Goal: Task Accomplishment & Management: Manage account settings

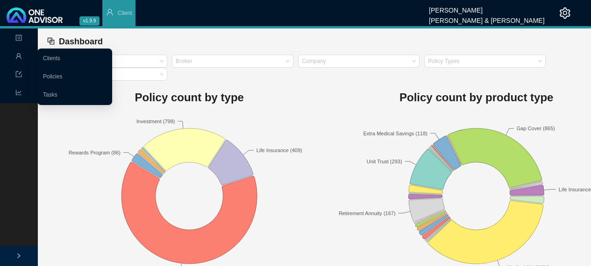
click at [54, 57] on link "Clients" at bounding box center [51, 58] width 17 height 7
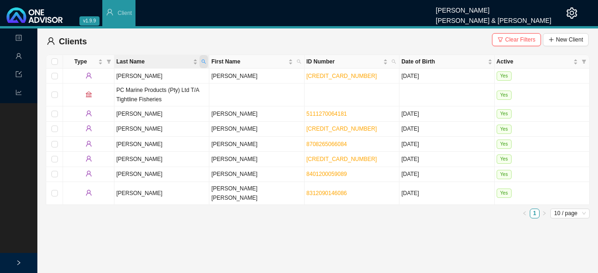
click at [206, 61] on icon "search" at bounding box center [203, 61] width 5 height 5
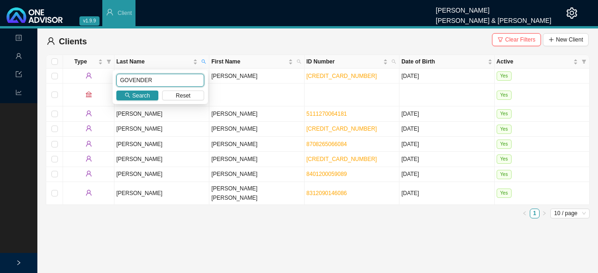
type input "GOVENDER"
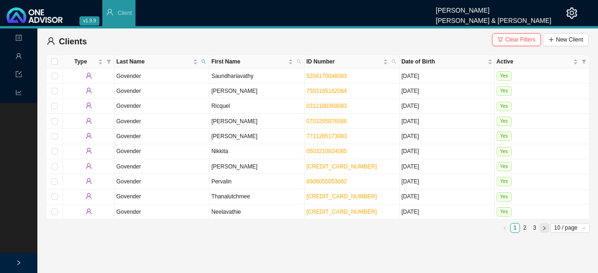
click at [542, 226] on icon "right" at bounding box center [544, 228] width 5 height 5
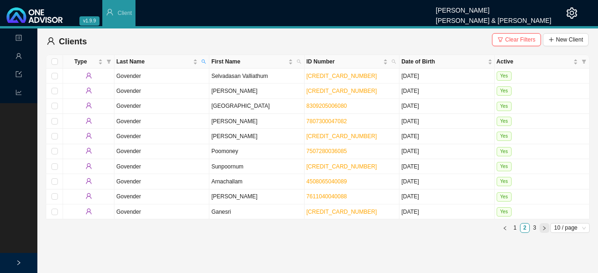
click at [546, 227] on icon "right" at bounding box center [544, 228] width 5 height 5
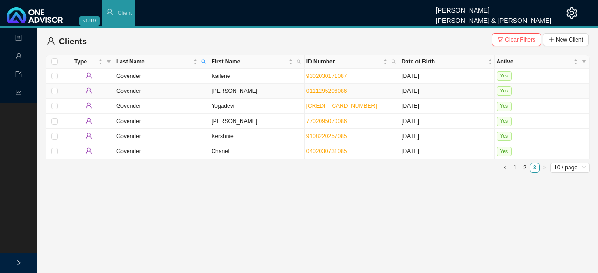
click at [135, 93] on td "Govender" at bounding box center [161, 91] width 95 height 15
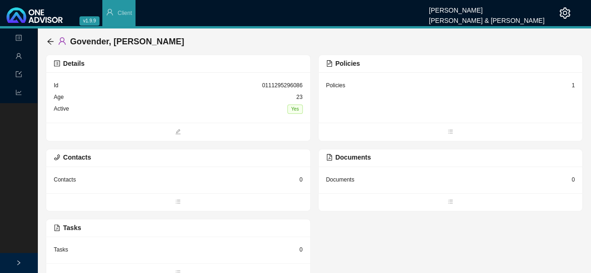
click at [326, 84] on div "Policies" at bounding box center [335, 85] width 19 height 9
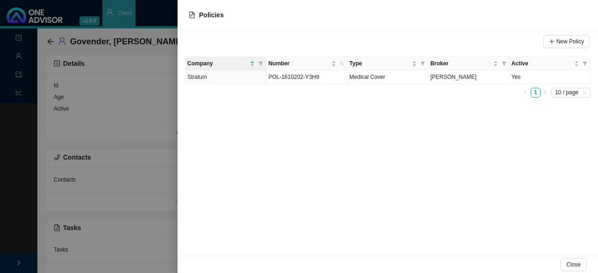
click at [149, 124] on div at bounding box center [299, 136] width 598 height 273
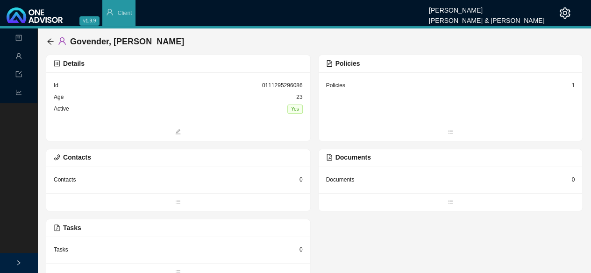
click at [64, 179] on div "Contacts" at bounding box center [65, 179] width 22 height 9
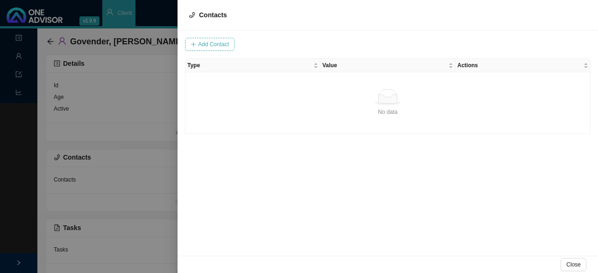
click at [209, 44] on span "Add Contact" at bounding box center [213, 44] width 31 height 9
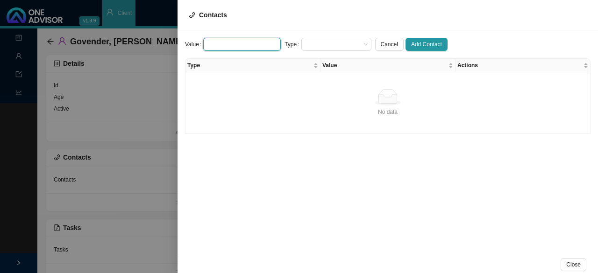
click at [216, 43] on input "text" at bounding box center [242, 44] width 78 height 13
paste input "[EMAIL_ADDRESS][DOMAIN_NAME]"
click at [306, 41] on span at bounding box center [336, 44] width 63 height 12
type input "[EMAIL_ADDRESS][DOMAIN_NAME]"
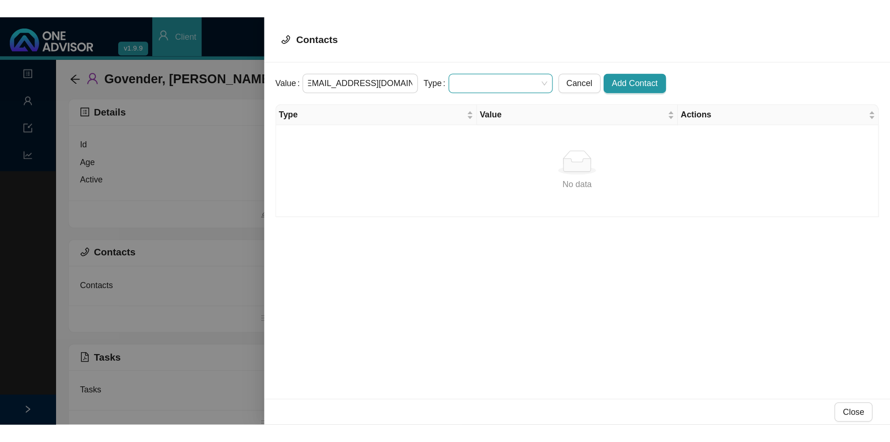
scroll to position [0, 0]
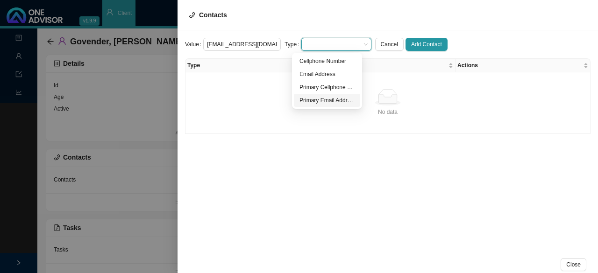
click at [310, 99] on div "Primary Email Address" at bounding box center [326, 100] width 55 height 9
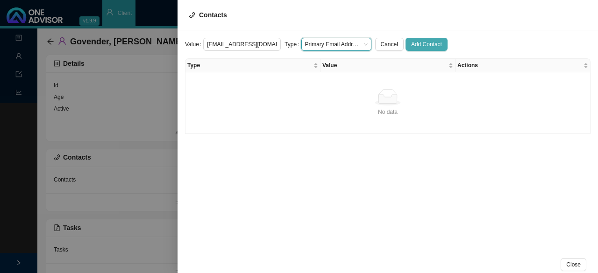
click at [426, 42] on span "Add Contact" at bounding box center [426, 44] width 31 height 9
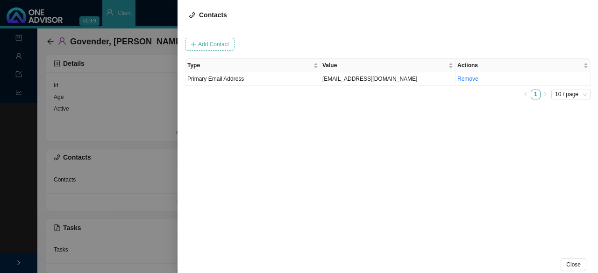
click at [214, 47] on span "Add Contact" at bounding box center [213, 44] width 31 height 9
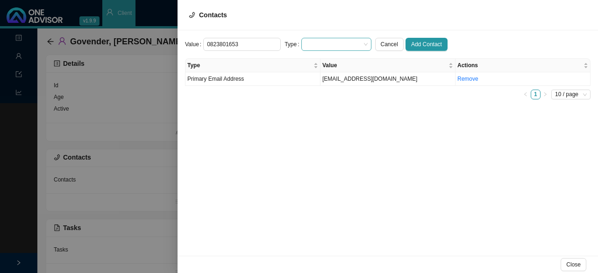
click at [311, 45] on span at bounding box center [336, 44] width 63 height 12
type input "0823801653"
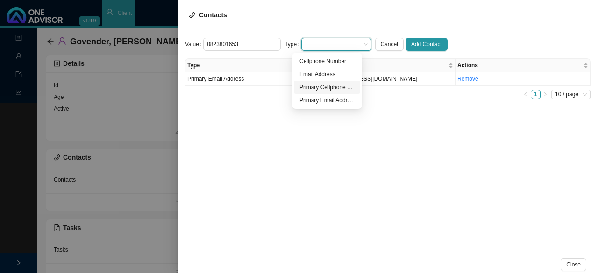
click at [309, 90] on div "Primary Cellphone Number" at bounding box center [326, 87] width 55 height 9
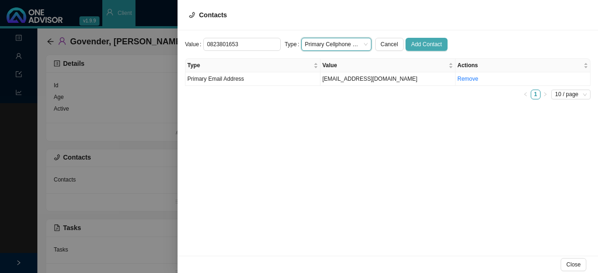
click at [414, 45] on span "Add Contact" at bounding box center [426, 44] width 31 height 9
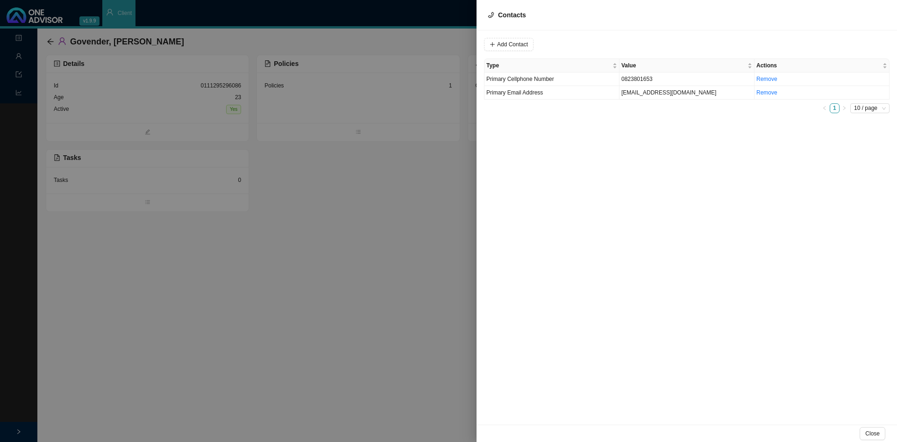
click at [330, 224] on div at bounding box center [448, 221] width 897 height 442
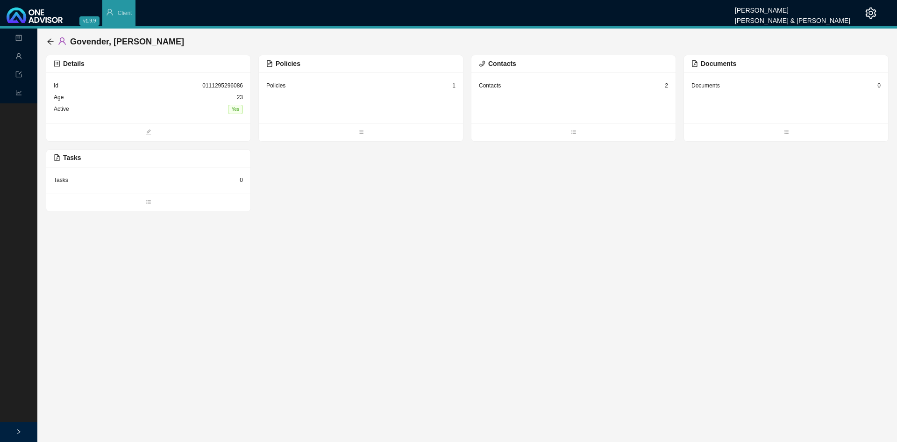
click at [45, 42] on div "[PERSON_NAME][GEOGRAPHIC_DATA] Details Id 0111295296086 Age [DEMOGRAPHIC_DATA] …" at bounding box center [467, 120] width 860 height 183
click at [48, 42] on icon "arrow-left" at bounding box center [50, 41] width 6 height 6
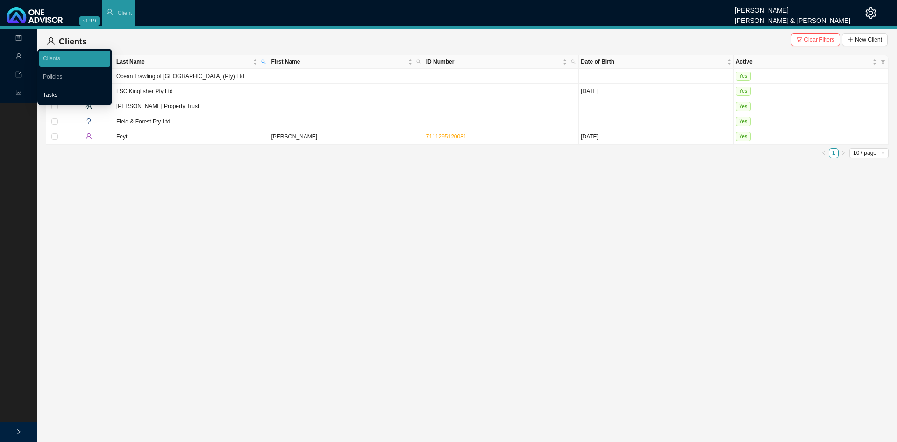
click at [57, 97] on link "Tasks" at bounding box center [50, 95] width 14 height 7
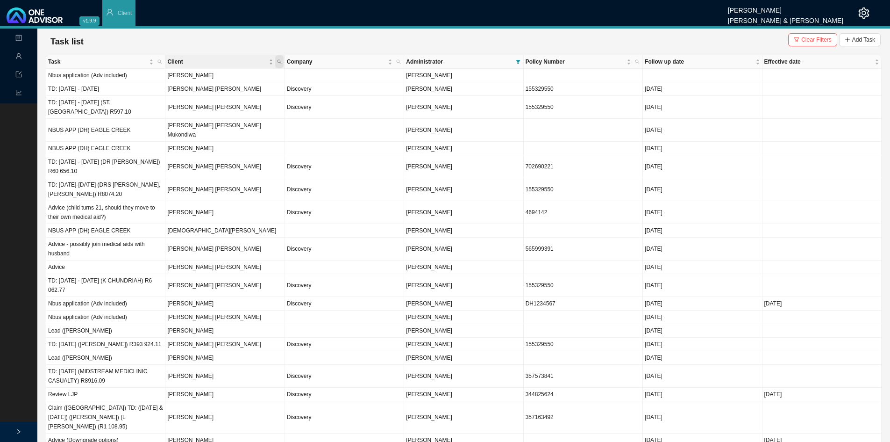
click at [282, 61] on span "Client" at bounding box center [279, 61] width 8 height 13
type input "CLOWES"
click at [212, 93] on span "Search" at bounding box center [217, 95] width 18 height 9
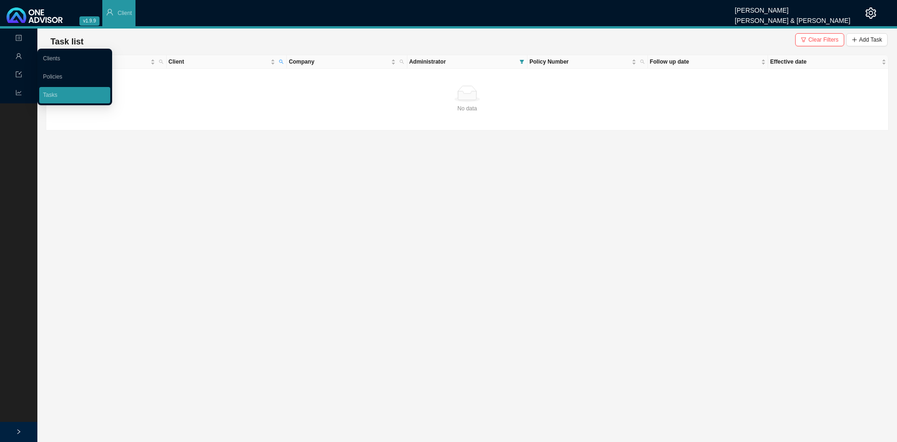
drag, startPoint x: 49, startPoint y: 93, endPoint x: 54, endPoint y: 91, distance: 5.2
click at [49, 93] on link "Tasks" at bounding box center [50, 95] width 14 height 7
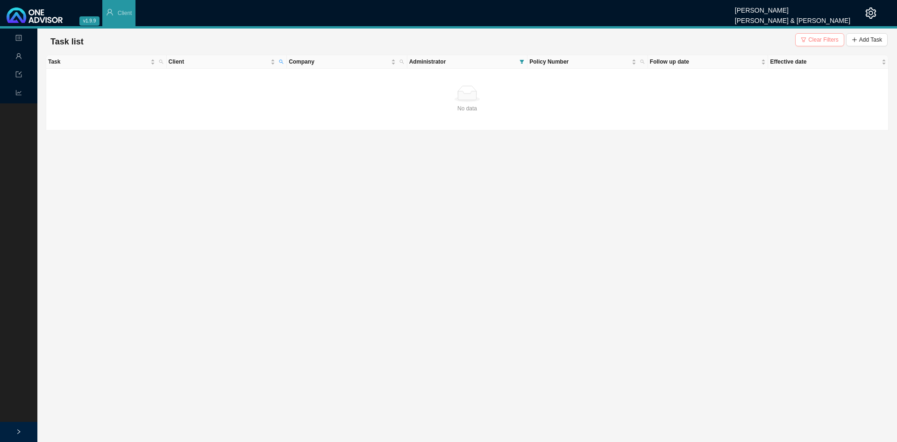
click at [598, 42] on span "Clear Filters" at bounding box center [823, 39] width 30 height 9
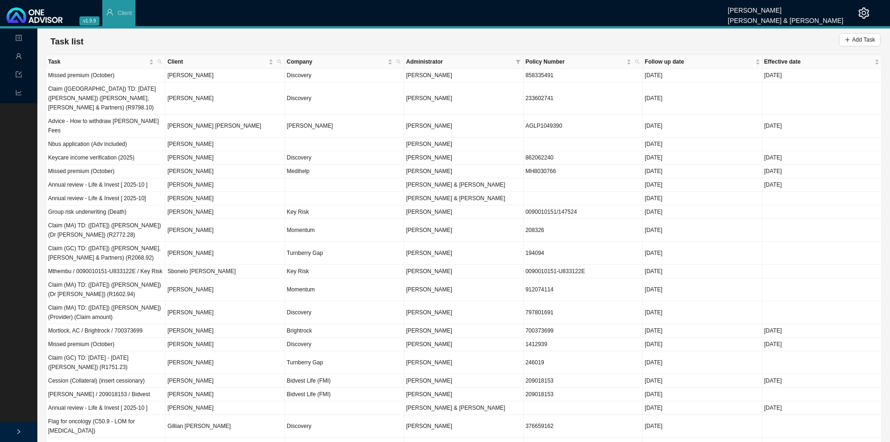
click at [436, 58] on span "Administrator" at bounding box center [459, 61] width 106 height 9
click at [519, 60] on icon "filter" at bounding box center [518, 62] width 4 height 4
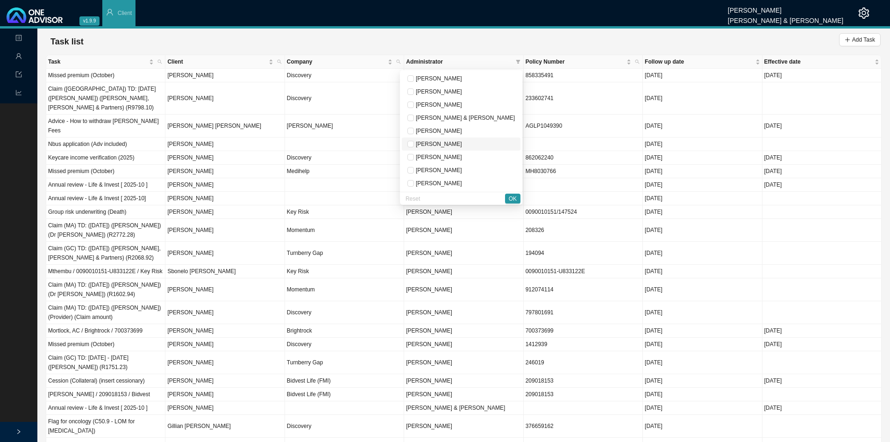
click at [462, 143] on span "[PERSON_NAME]" at bounding box center [438, 144] width 48 height 7
checkbox input "true"
click at [515, 197] on span "OK" at bounding box center [513, 198] width 8 height 9
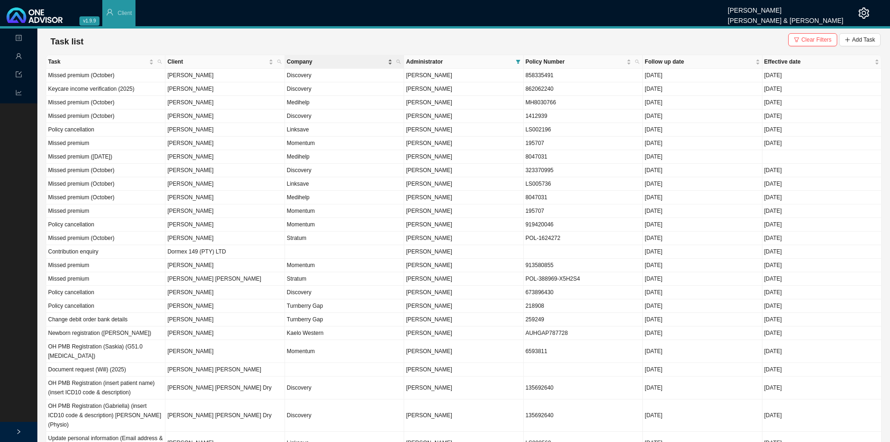
click at [301, 63] on span "Company" at bounding box center [336, 61] width 99 height 9
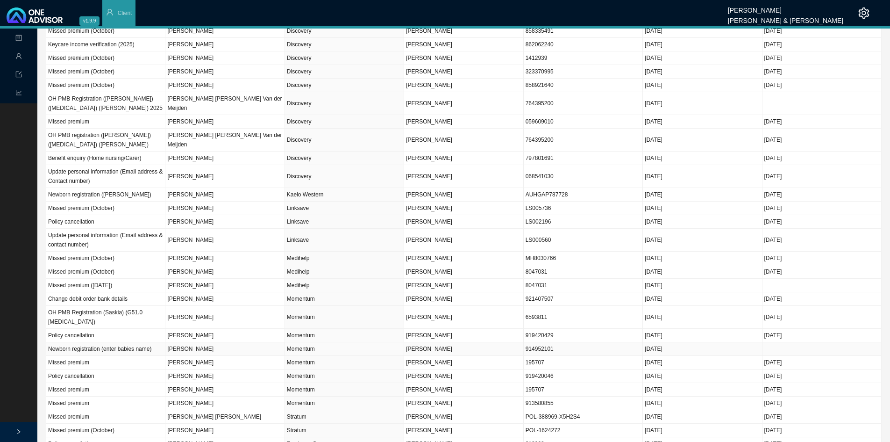
scroll to position [171, 0]
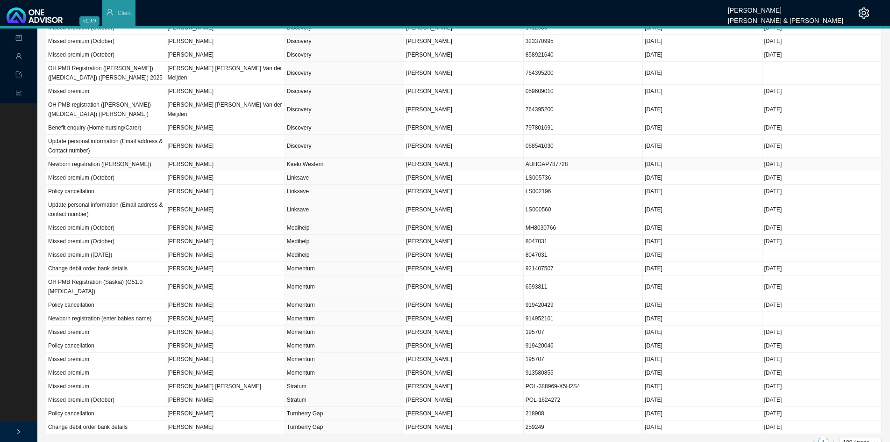
click at [192, 157] on td "[PERSON_NAME]" at bounding box center [224, 164] width 119 height 14
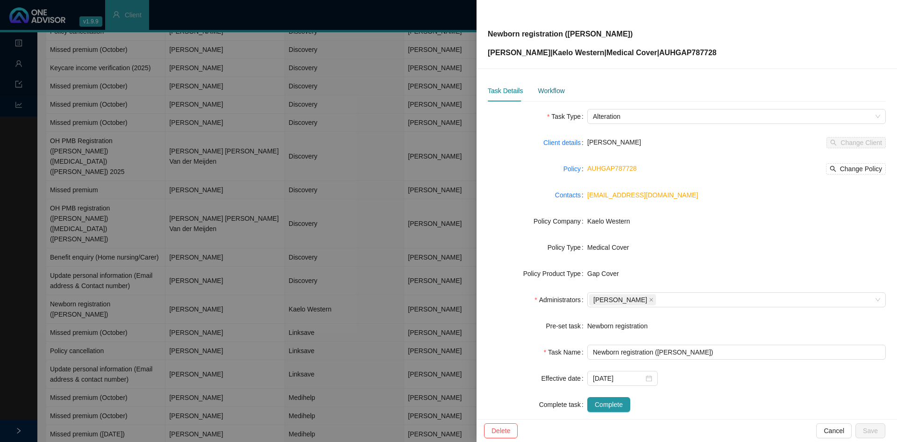
click at [551, 91] on div "Workflow" at bounding box center [551, 91] width 27 height 10
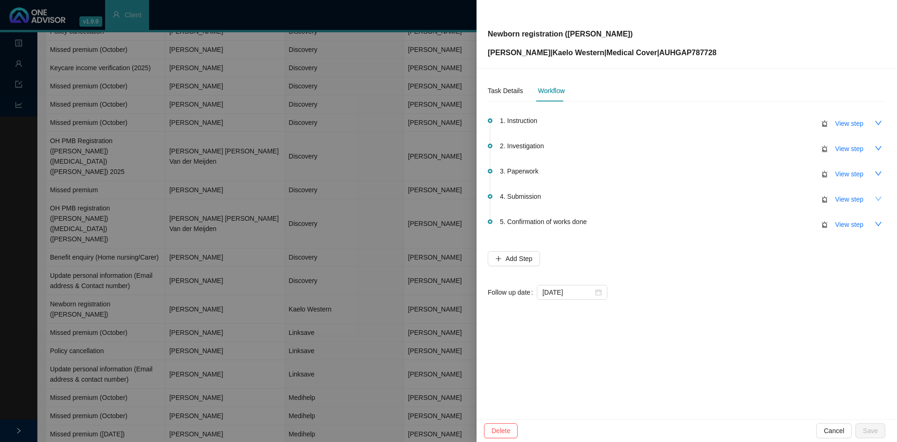
click at [598, 198] on icon "down" at bounding box center [878, 198] width 7 height 7
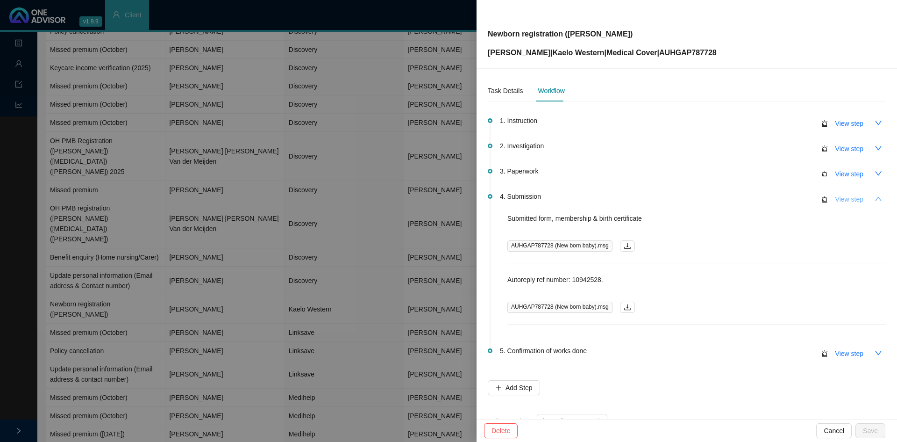
click at [598, 199] on span "View step" at bounding box center [849, 199] width 28 height 10
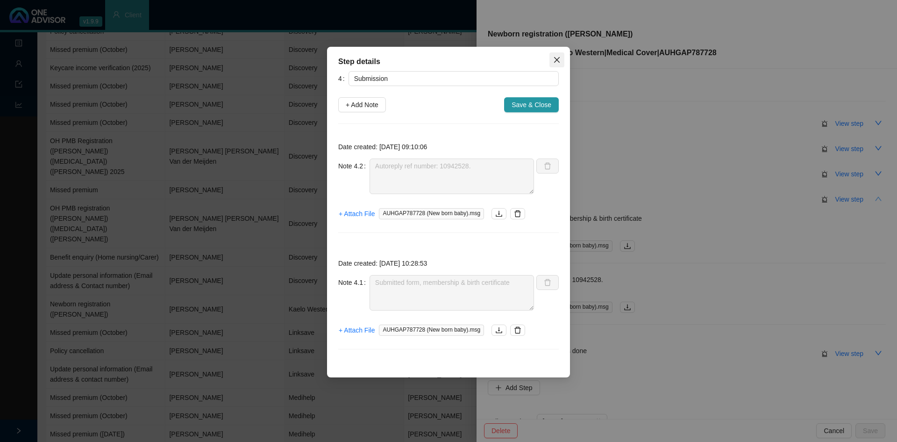
click at [561, 60] on span "Close" at bounding box center [556, 59] width 15 height 7
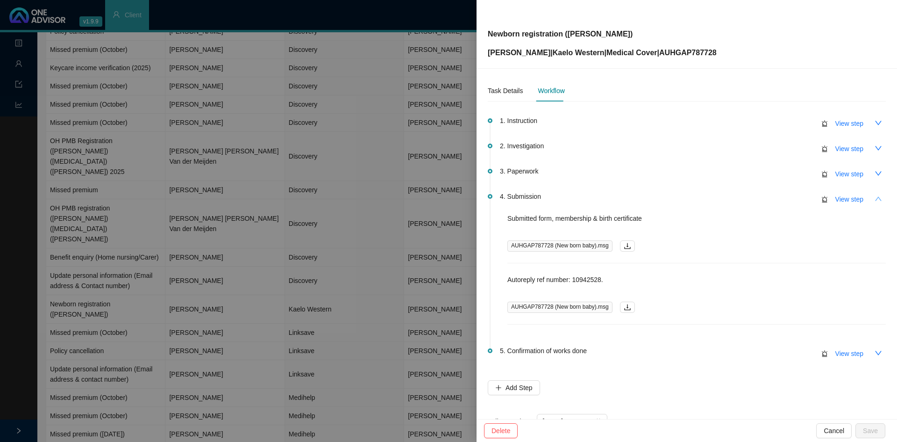
click at [506, 56] on p "[PERSON_NAME] | Kaelo Western | Medical Cover | AUHGAP787728" at bounding box center [602, 52] width 229 height 11
click at [499, 91] on div "Task Details" at bounding box center [505, 91] width 35 height 10
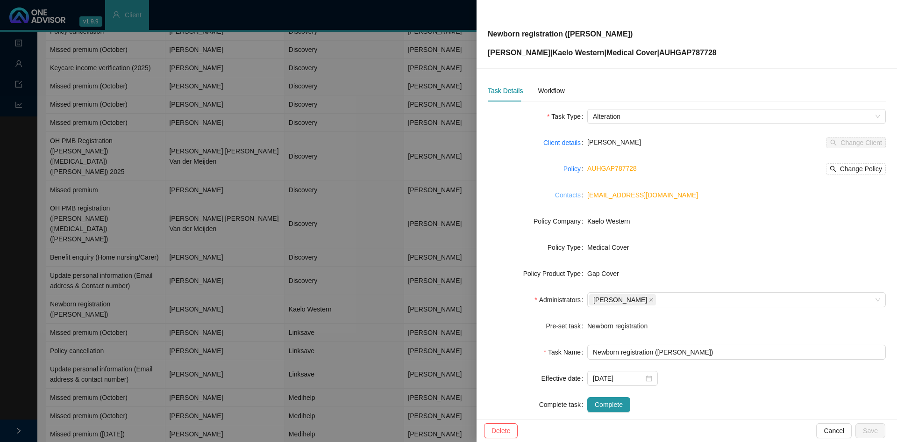
click at [572, 197] on link "Contacts" at bounding box center [568, 195] width 26 height 10
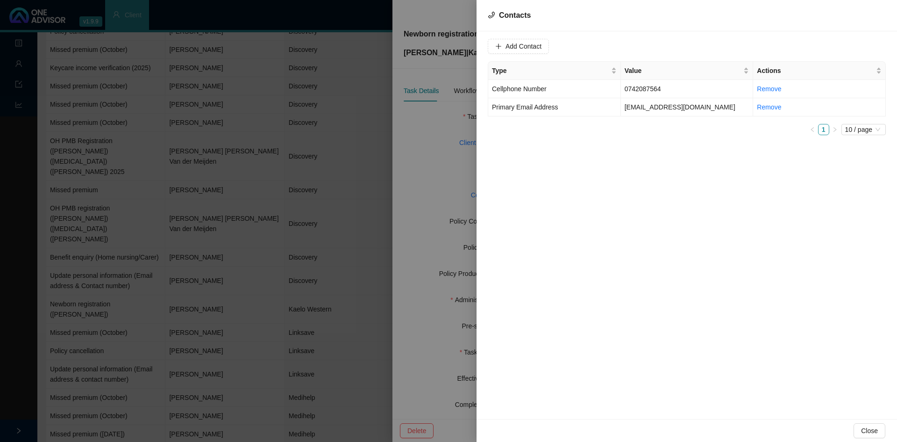
click at [456, 164] on div at bounding box center [448, 221] width 897 height 442
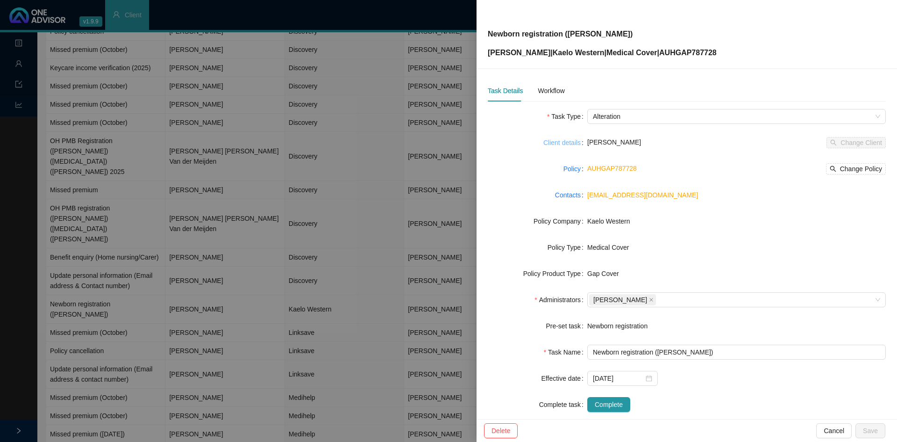
click at [562, 142] on link "Client details" at bounding box center [561, 142] width 37 height 10
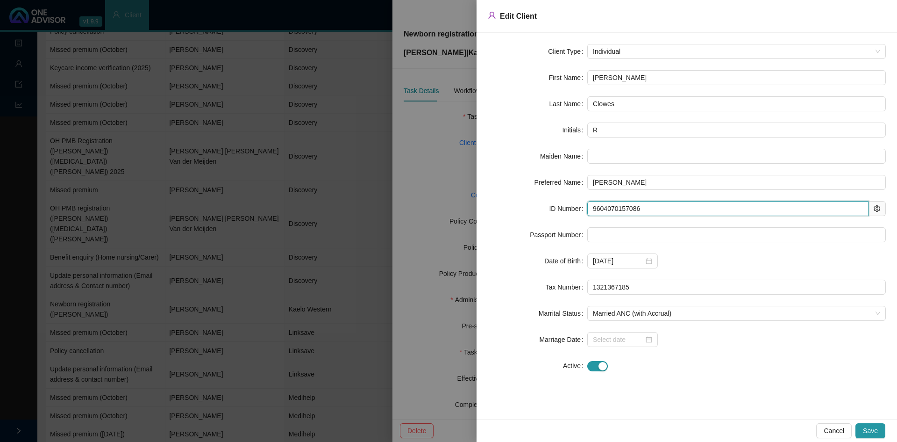
drag, startPoint x: 647, startPoint y: 206, endPoint x: 584, endPoint y: 206, distance: 63.1
click at [584, 206] on div "ID Number 9604070157086" at bounding box center [687, 208] width 398 height 15
click at [423, 168] on div at bounding box center [448, 221] width 897 height 442
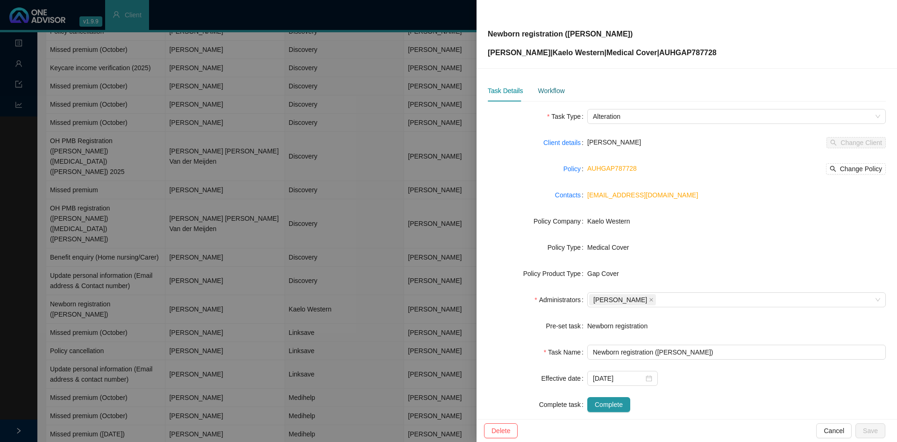
click at [559, 93] on div "Workflow" at bounding box center [551, 91] width 27 height 10
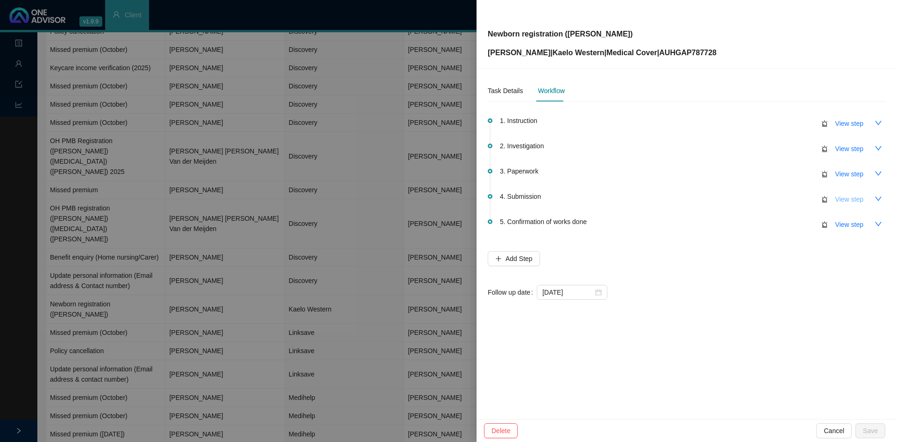
click at [598, 199] on span "View step" at bounding box center [849, 199] width 28 height 10
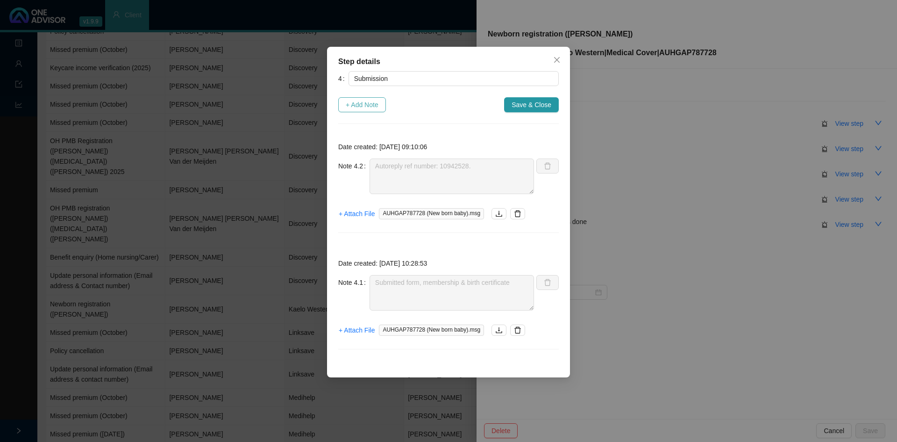
click at [370, 102] on span "+ Add Note" at bounding box center [362, 105] width 33 height 10
type textarea "Autoreply ref number: 10942528."
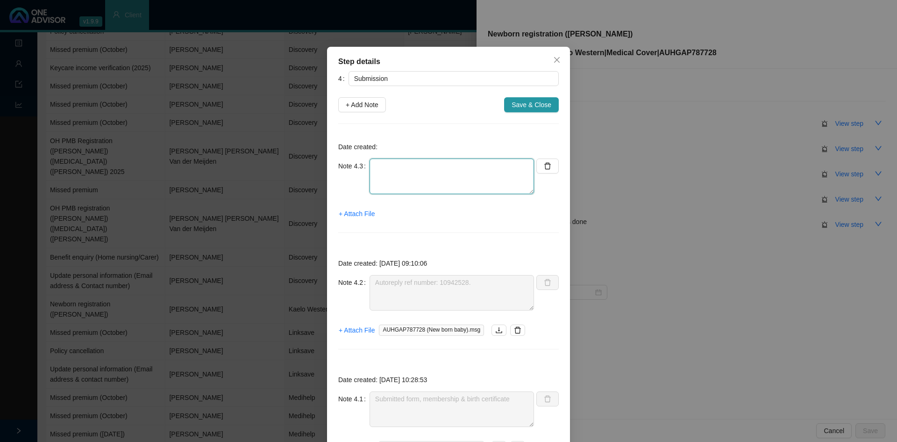
drag, startPoint x: 386, startPoint y: 183, endPoint x: 386, endPoint y: 188, distance: 5.1
click at [386, 183] on textarea at bounding box center [452, 176] width 164 height 36
type textarea "w"
paste textarea "9604070157086"
click at [370, 173] on textarea "Western correspondence: baby added 9604070157086" at bounding box center [452, 176] width 164 height 36
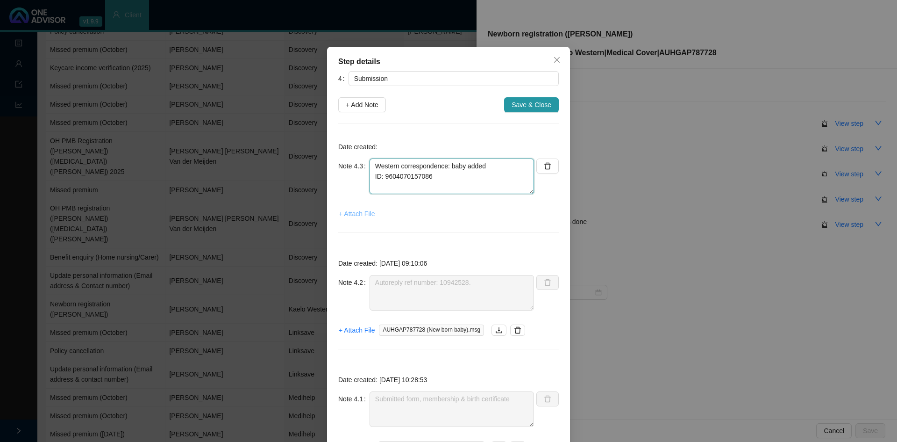
type textarea "Western correspondence: baby added ID: 9604070157086"
click at [351, 213] on span "+ Attach File" at bounding box center [357, 213] width 36 height 10
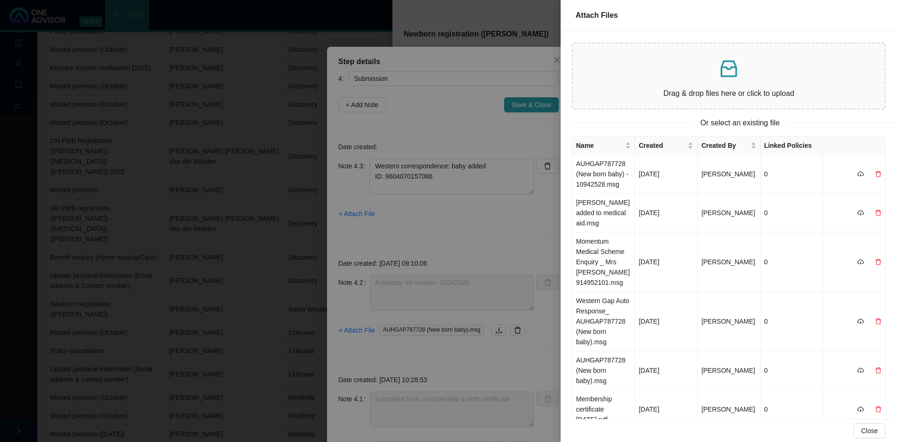
click at [598, 73] on p at bounding box center [728, 68] width 297 height 22
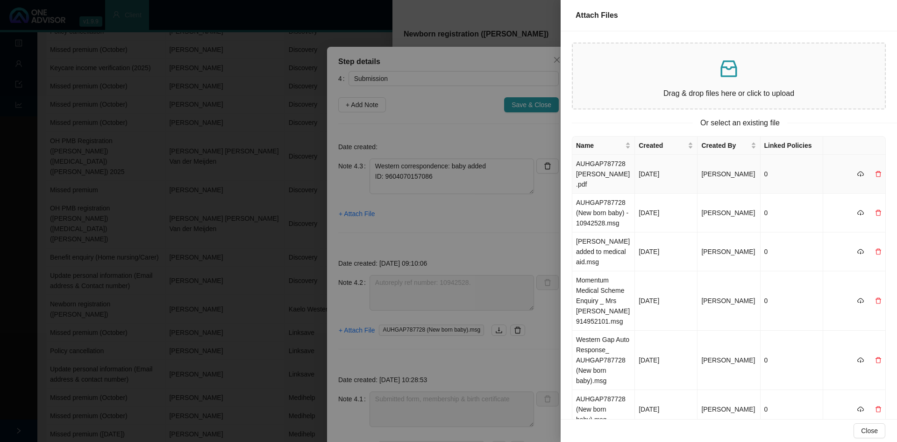
click at [598, 165] on td "AUHGAP787728 [PERSON_NAME].pdf" at bounding box center [603, 174] width 63 height 39
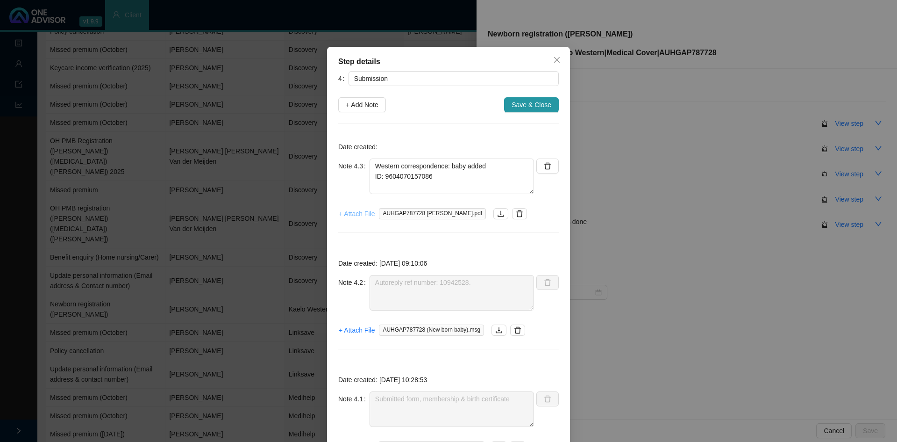
click at [349, 213] on span "+ Attach File" at bounding box center [357, 213] width 36 height 10
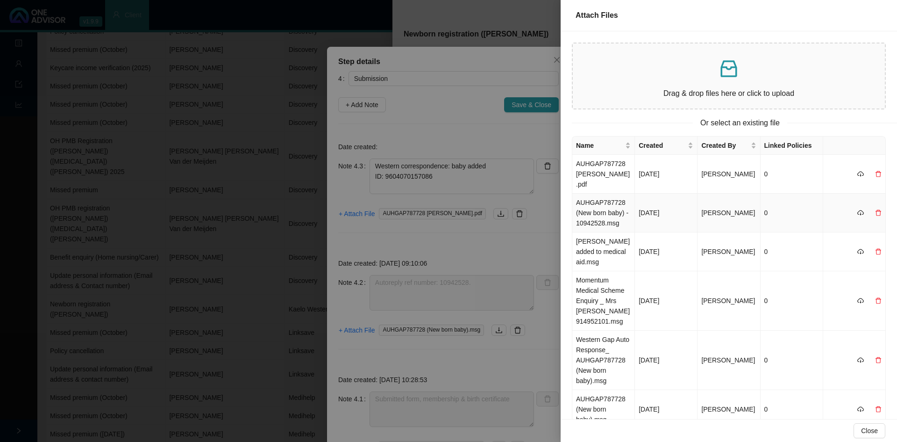
click at [598, 209] on td "AUHGAP787728 (New born baby) - 10942528.msg" at bounding box center [603, 212] width 63 height 39
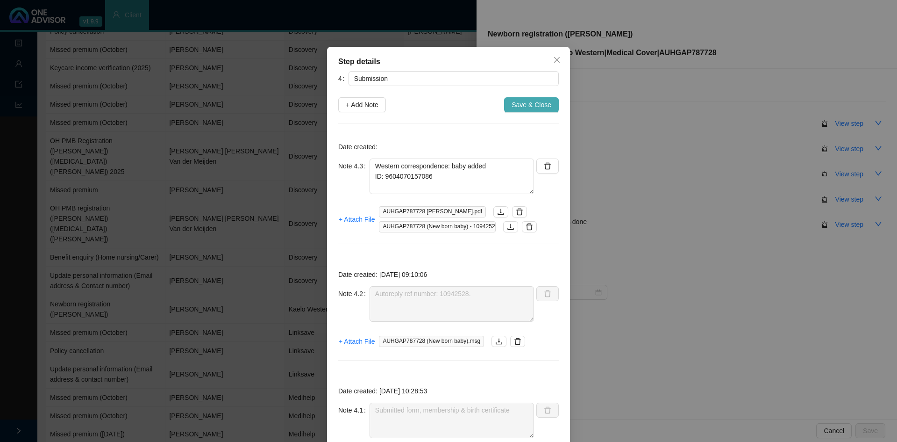
click at [526, 103] on span "Save & Close" at bounding box center [532, 105] width 40 height 10
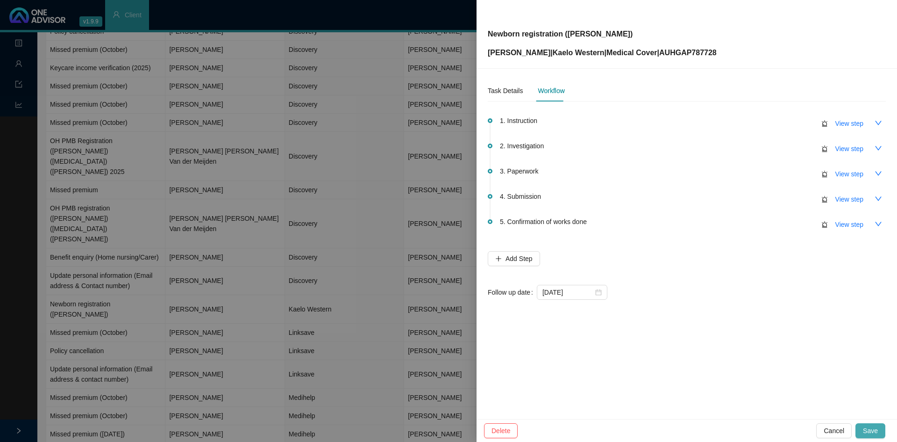
click at [598, 273] on span "Save" at bounding box center [870, 430] width 15 height 10
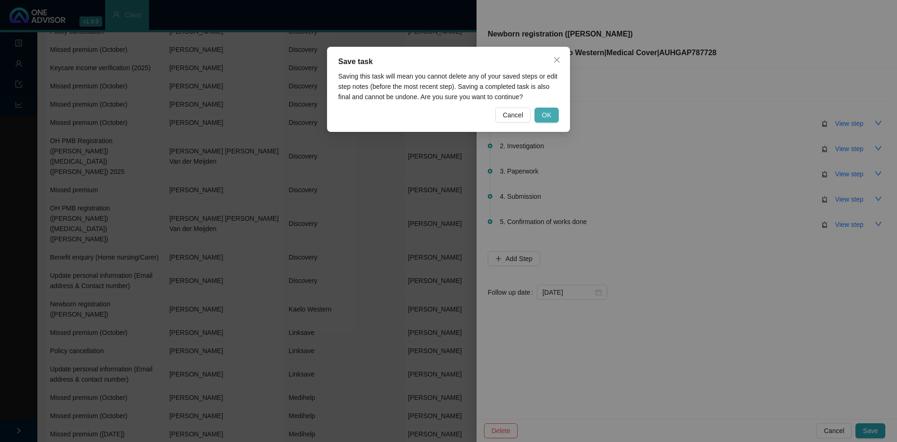
click at [546, 114] on span "OK" at bounding box center [546, 115] width 9 height 10
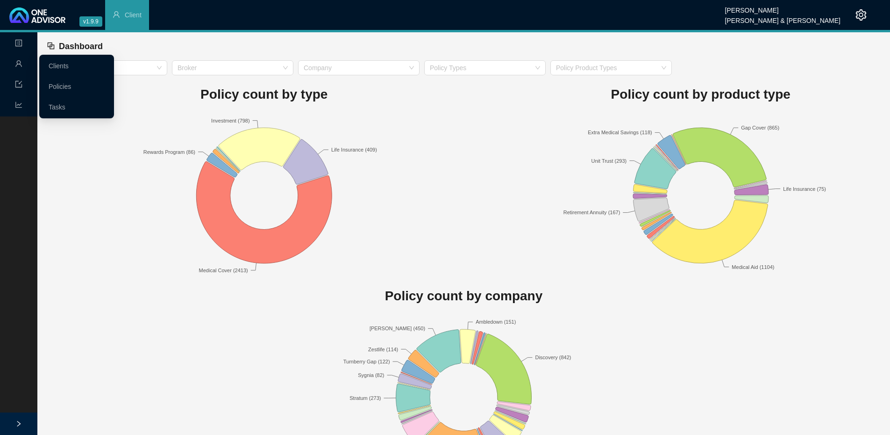
click at [63, 68] on link "Clients" at bounding box center [59, 65] width 20 height 7
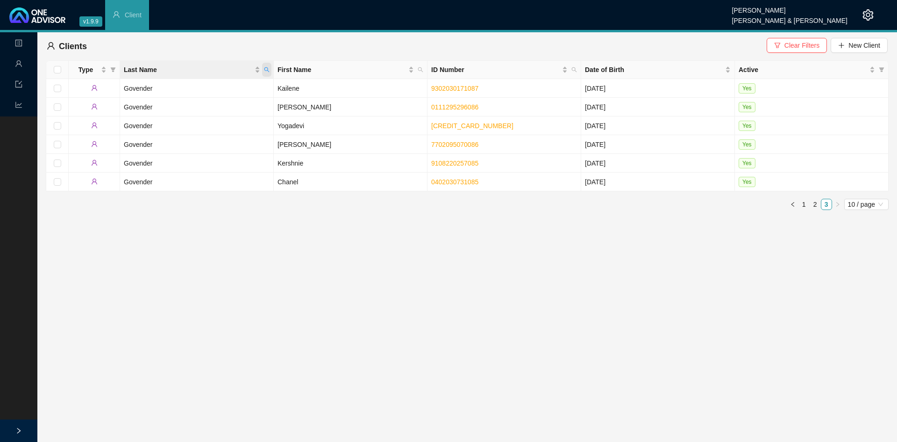
click at [269, 73] on span "Last Name" at bounding box center [266, 70] width 9 height 14
type input "FEYT"
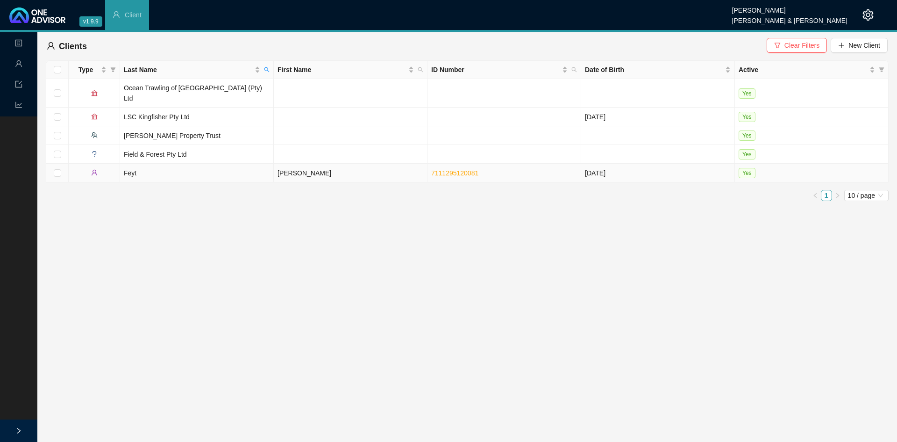
click at [285, 164] on td "[PERSON_NAME]" at bounding box center [351, 173] width 154 height 19
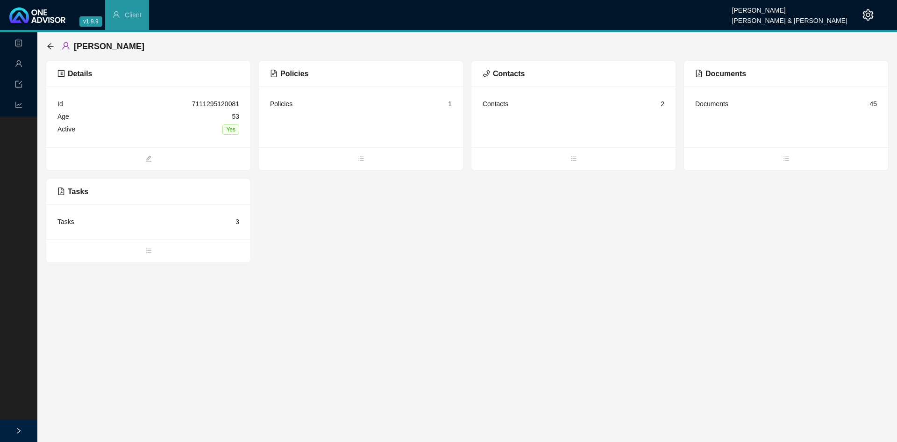
click at [503, 108] on div "Contacts" at bounding box center [496, 104] width 26 height 10
